Goal: Task Accomplishment & Management: Manage account settings

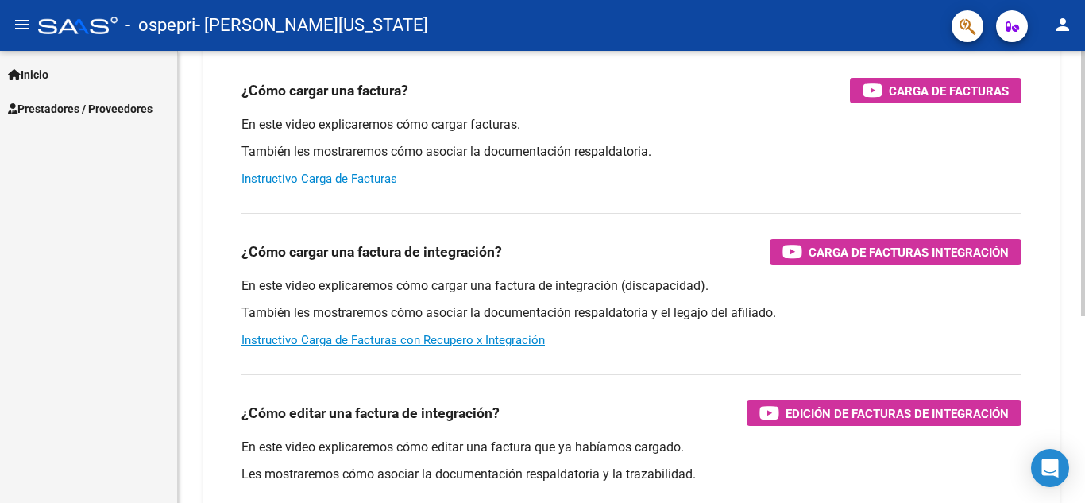
scroll to position [318, 0]
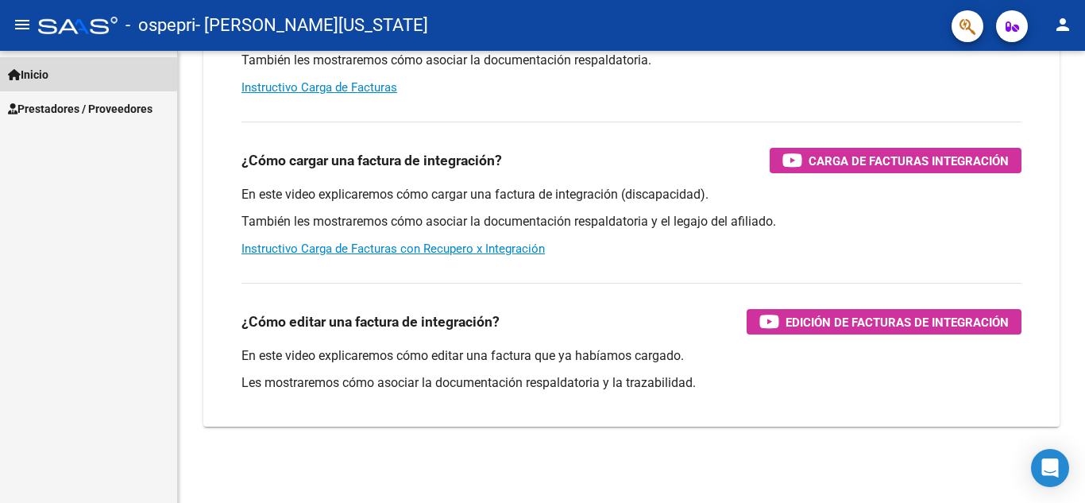
click at [37, 74] on span "Inicio" at bounding box center [28, 74] width 41 height 17
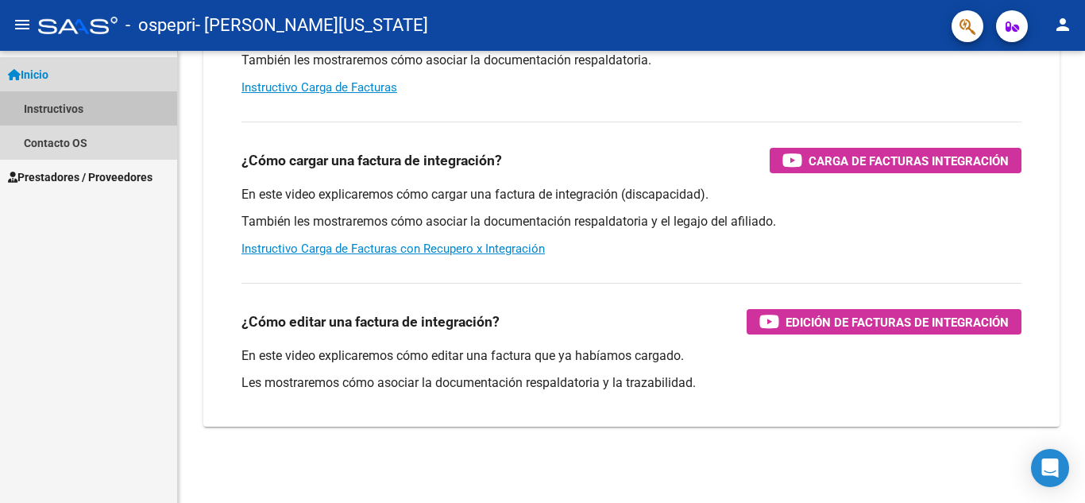
click at [38, 115] on link "Instructivos" at bounding box center [88, 108] width 177 height 34
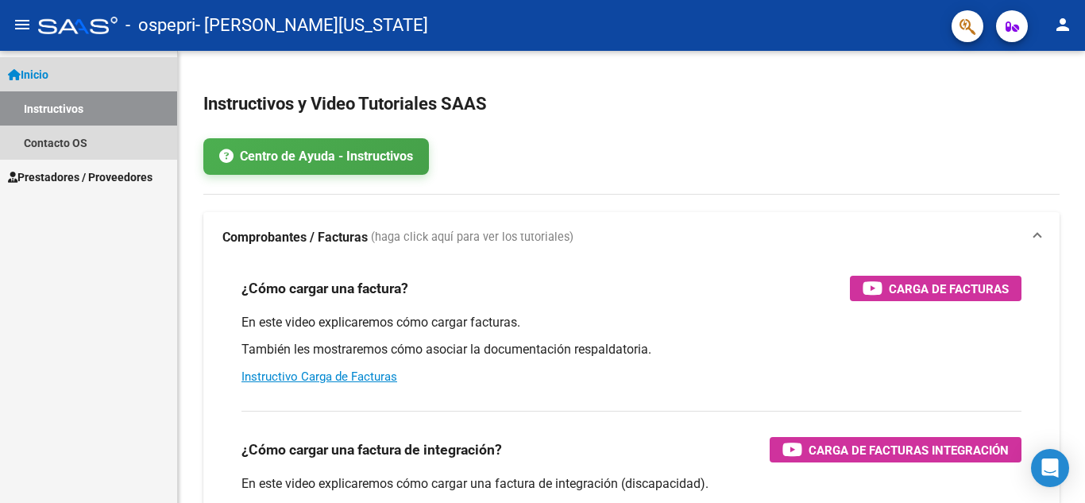
click at [22, 72] on span "Inicio" at bounding box center [28, 74] width 41 height 17
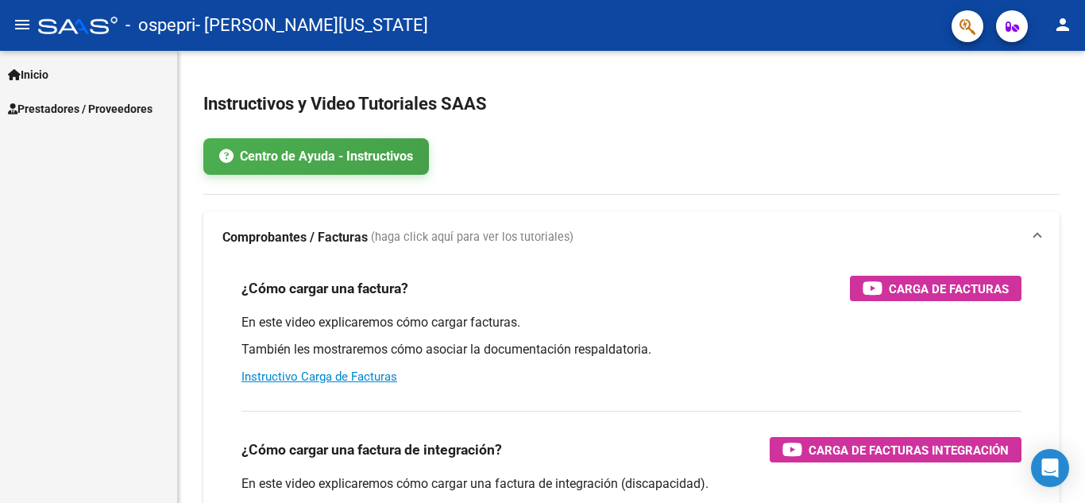
click at [42, 114] on span "Prestadores / Proveedores" at bounding box center [80, 108] width 145 height 17
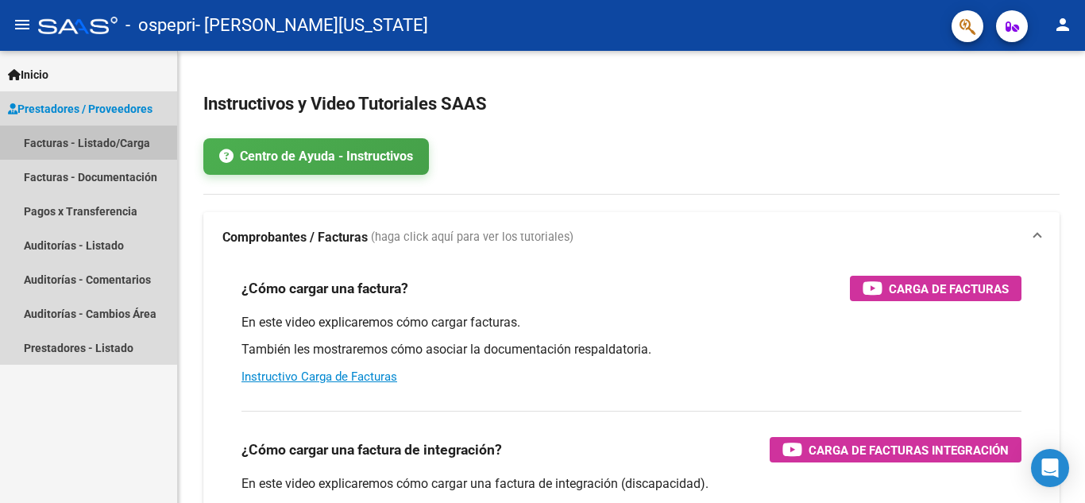
click at [48, 145] on link "Facturas - Listado/Carga" at bounding box center [88, 143] width 177 height 34
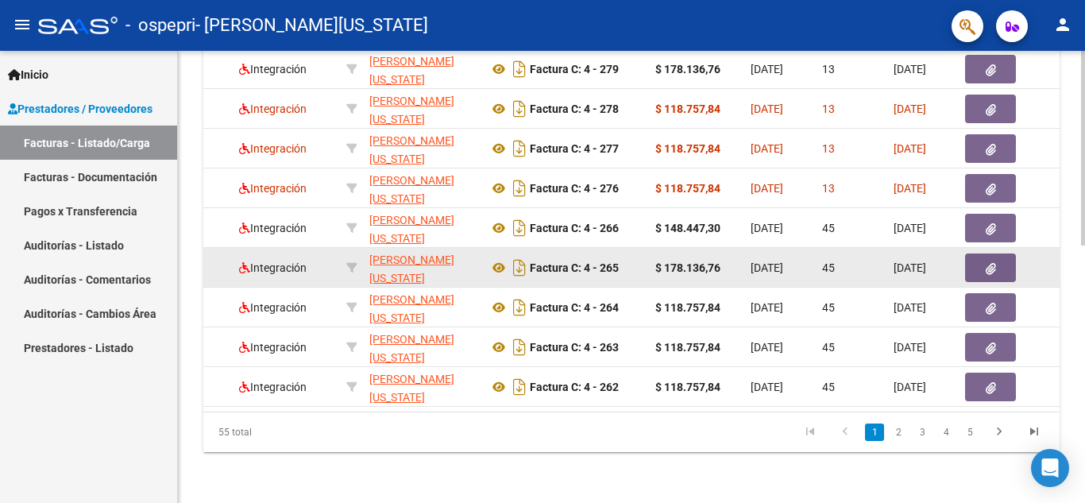
scroll to position [0, 277]
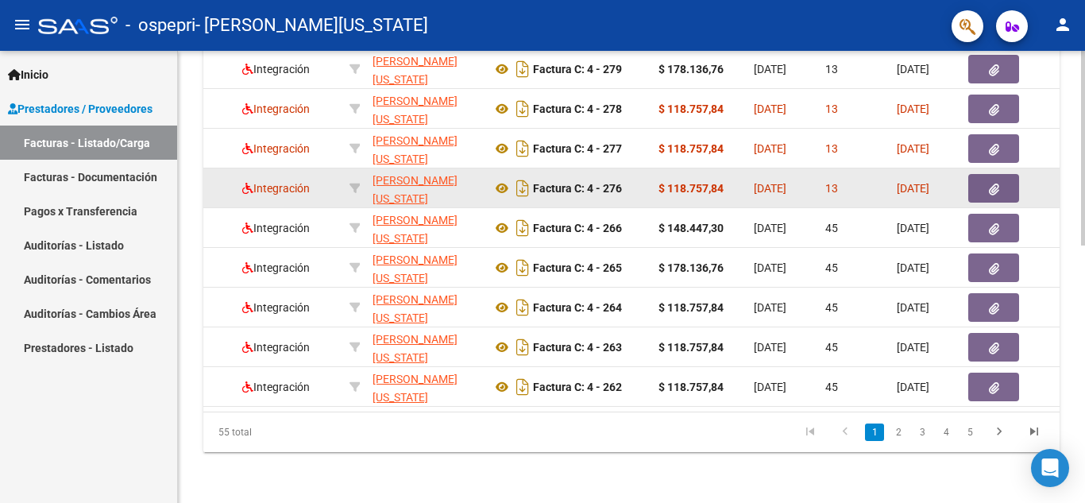
click at [567, 176] on div "Factura C: 4 - 276" at bounding box center [569, 188] width 154 height 25
click at [576, 182] on strong "Factura C: 4 - 276" at bounding box center [577, 188] width 89 height 13
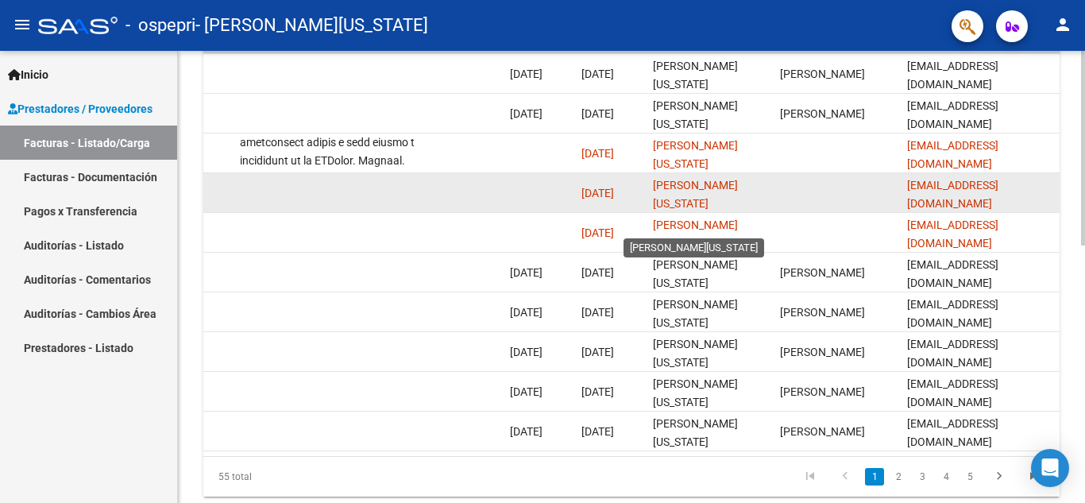
scroll to position [517, 0]
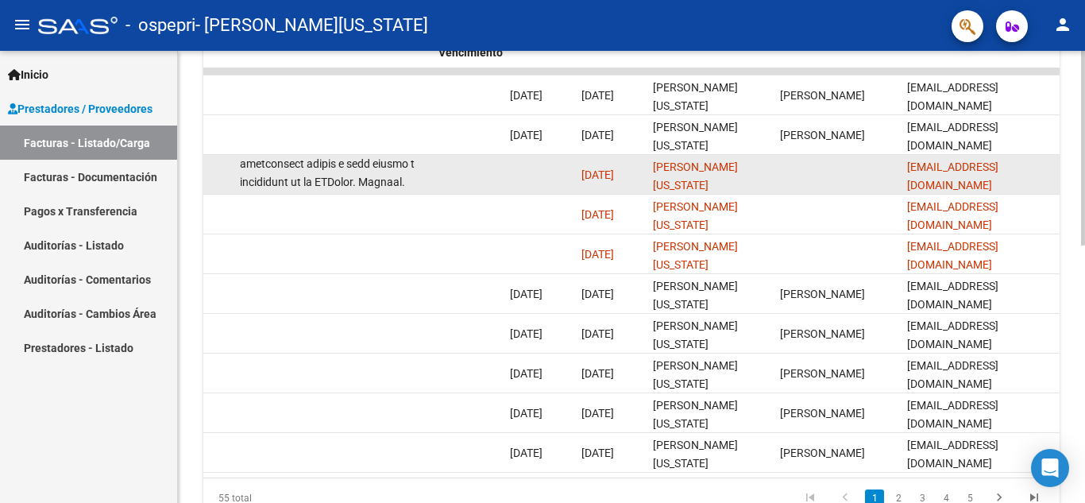
click at [605, 175] on span "[DATE]" at bounding box center [598, 174] width 33 height 13
click at [605, 176] on span "[DATE]" at bounding box center [598, 174] width 33 height 13
click at [605, 178] on span "[DATE]" at bounding box center [598, 174] width 33 height 13
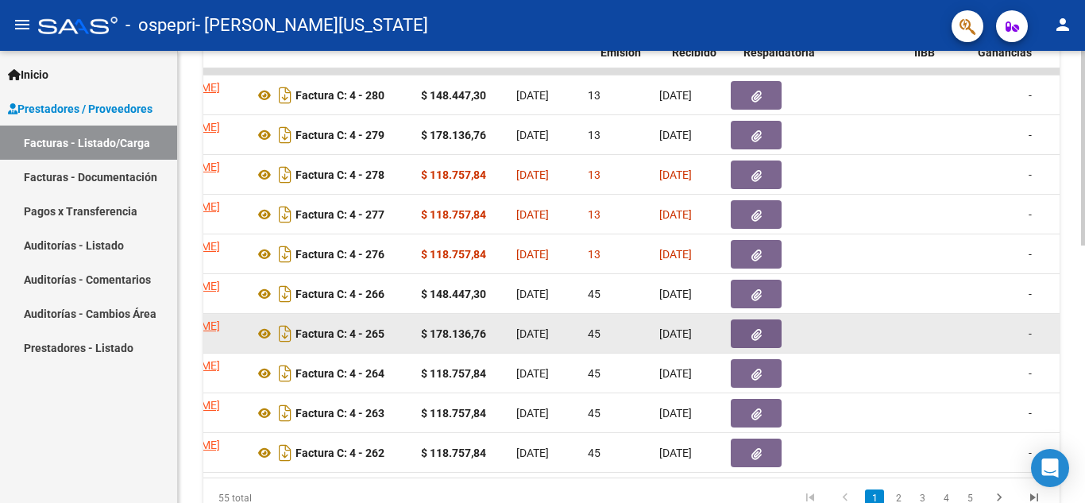
scroll to position [0, 501]
